Goal: Task Accomplishment & Management: Manage account settings

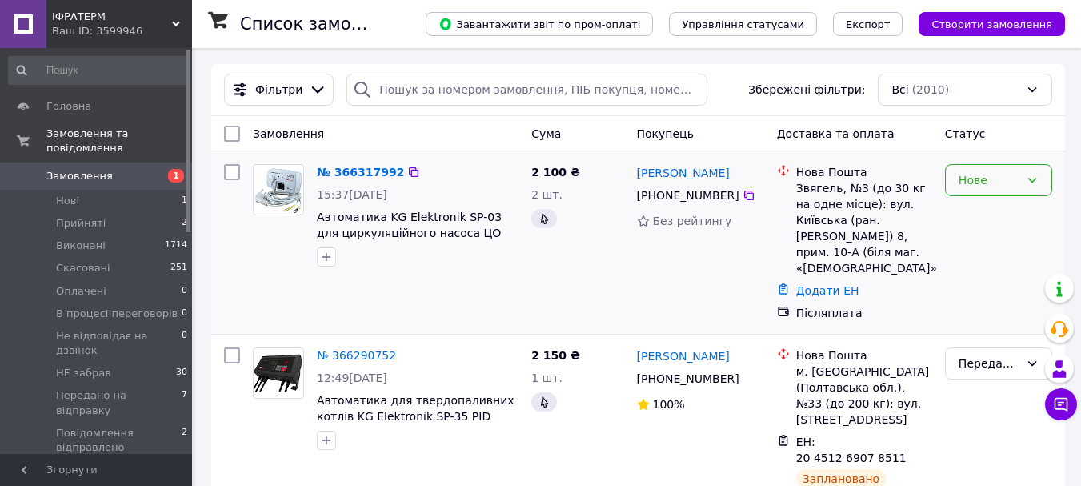
click at [964, 186] on div "Нове" at bounding box center [989, 180] width 61 height 18
click at [992, 216] on li "Прийнято" at bounding box center [999, 215] width 106 height 29
click at [353, 173] on link "№ 366317992" at bounding box center [360, 172] width 87 height 13
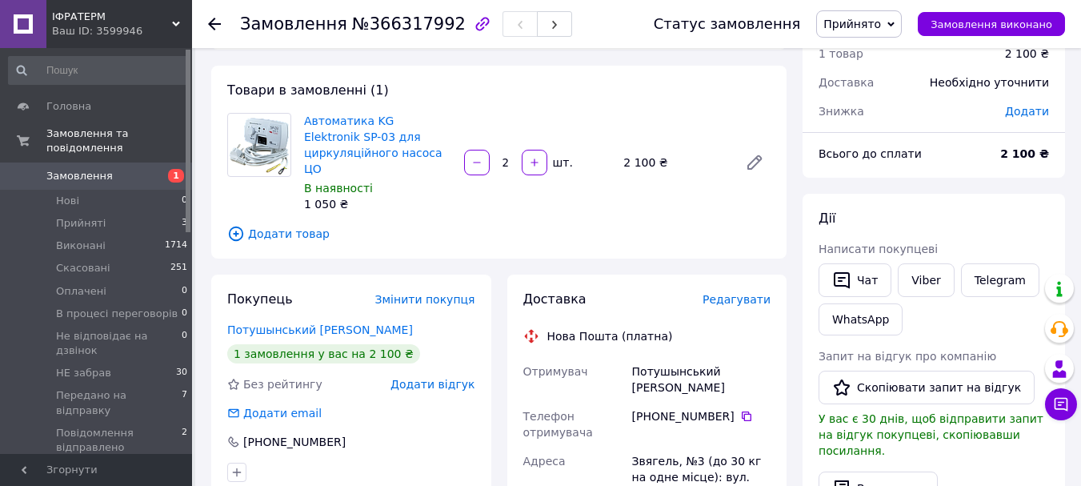
scroll to position [320, 0]
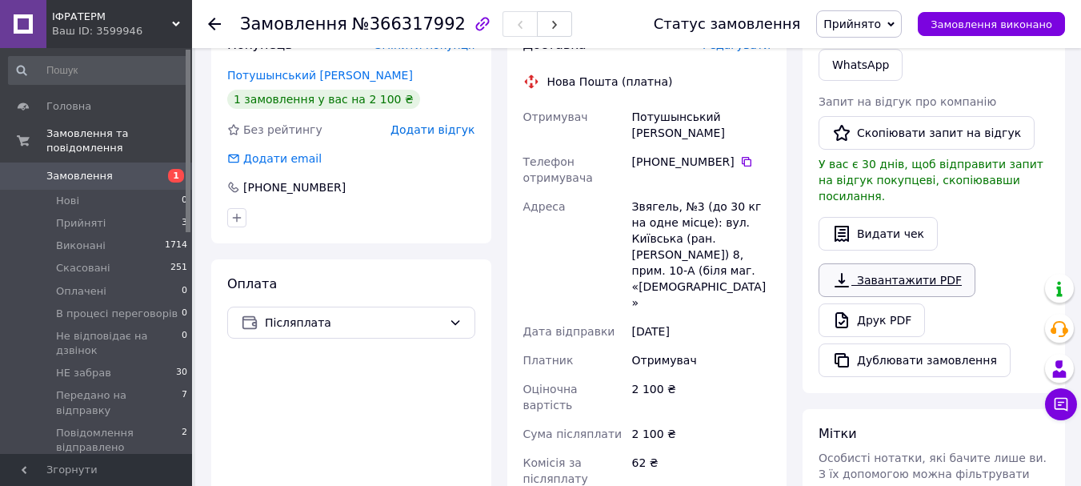
click at [896, 263] on link "Завантажити PDF" at bounding box center [897, 280] width 157 height 34
click at [740, 155] on icon at bounding box center [746, 161] width 13 height 13
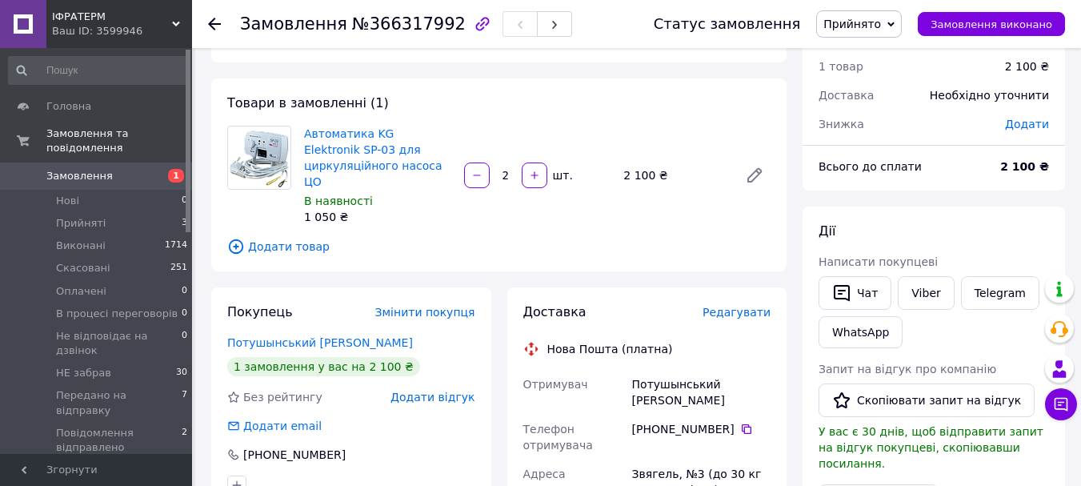
scroll to position [0, 0]
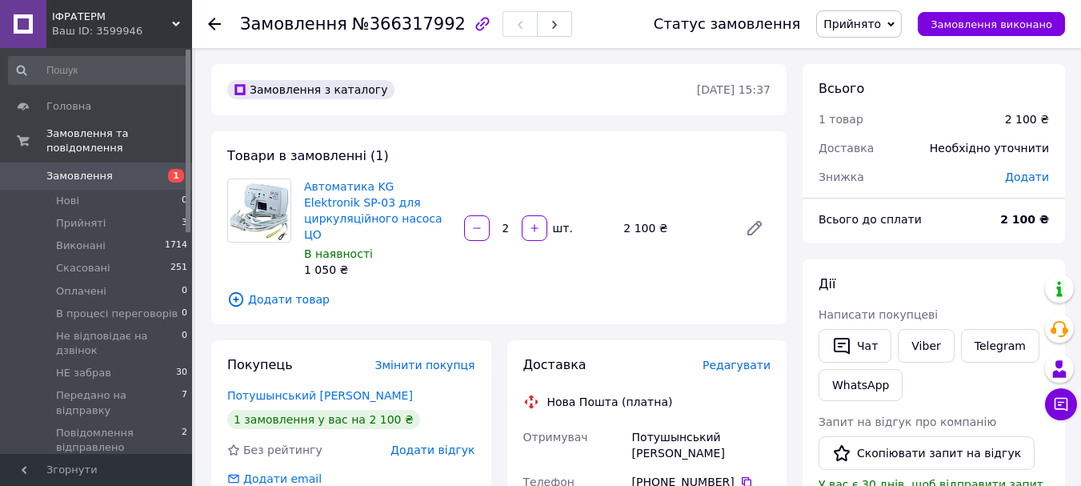
click at [871, 27] on span "Прийнято" at bounding box center [853, 24] width 58 height 13
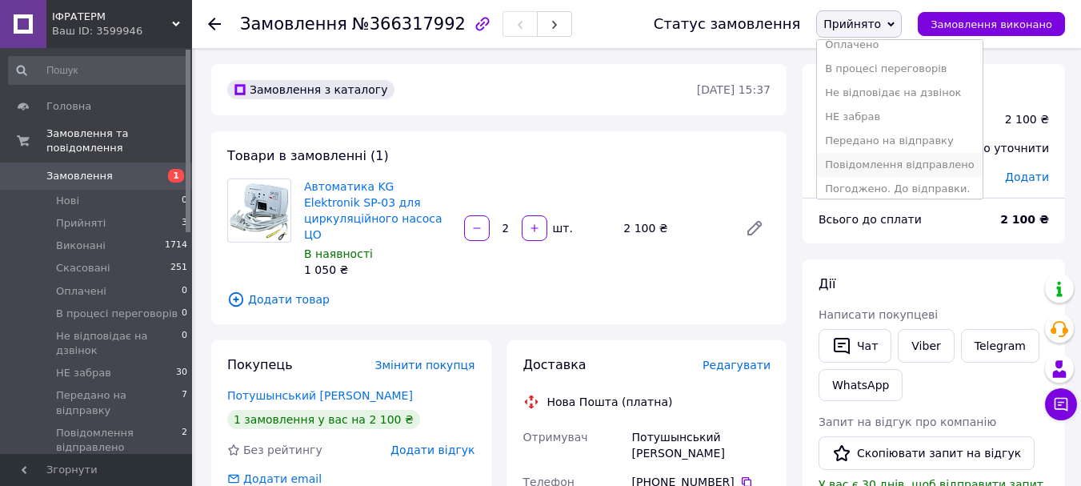
scroll to position [90, 0]
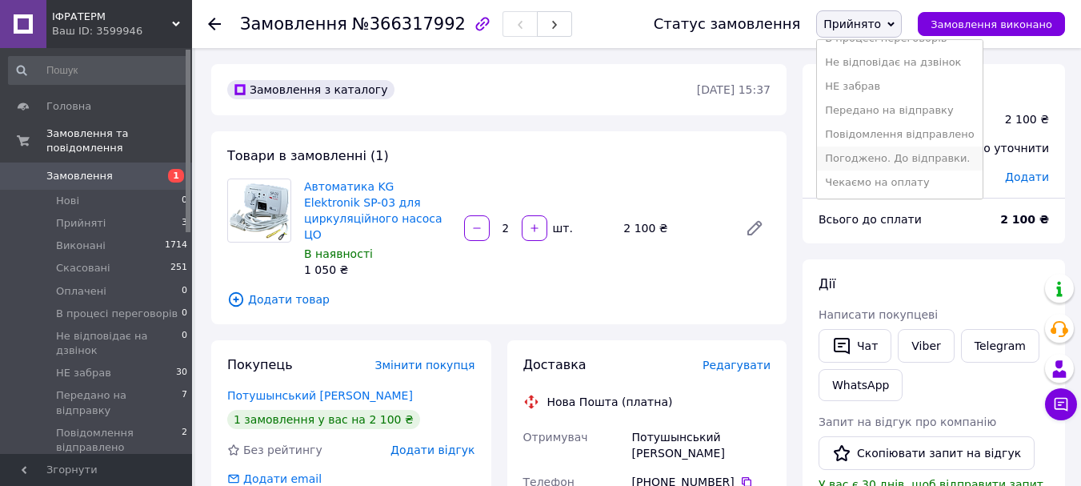
click at [902, 152] on li "Погоджено. До відправки." at bounding box center [899, 158] width 165 height 24
